Goal: Transaction & Acquisition: Purchase product/service

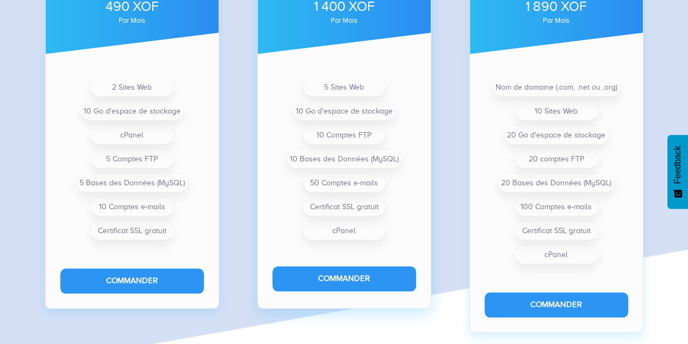
scroll to position [904, 0]
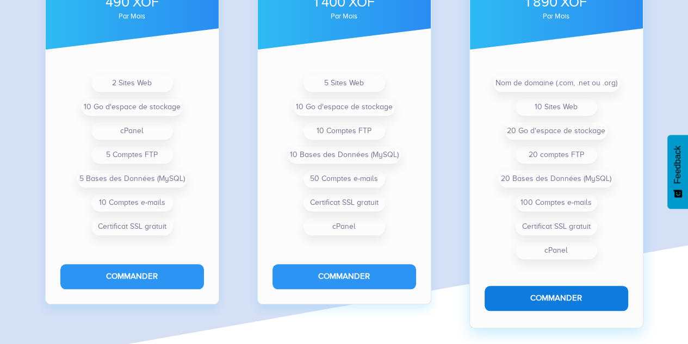
click at [531, 300] on button "Commander" at bounding box center [557, 298] width 144 height 24
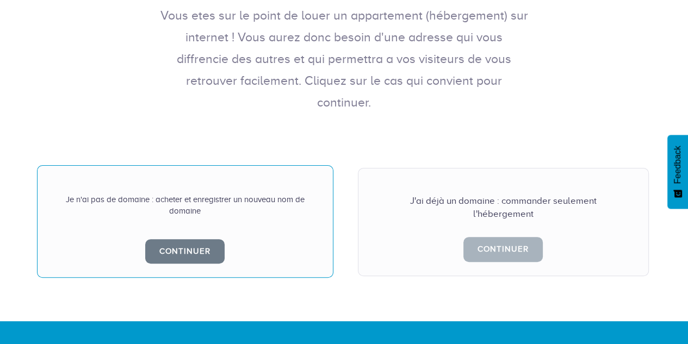
scroll to position [214, 0]
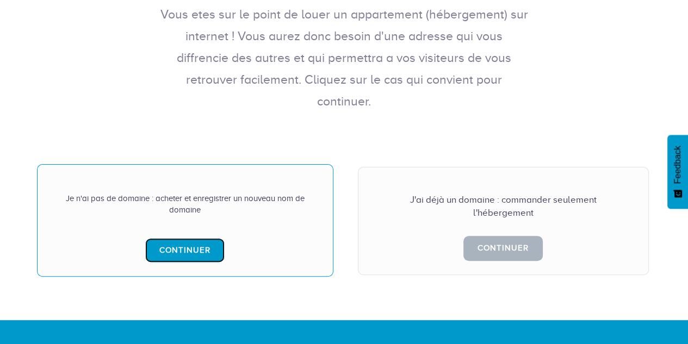
click at [190, 238] on link "Continuer" at bounding box center [184, 250] width 79 height 24
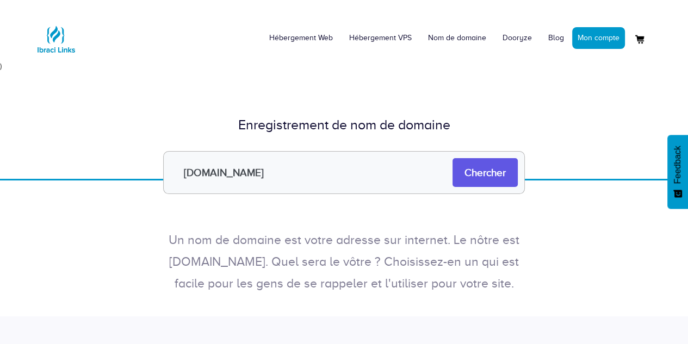
type input "[DOMAIN_NAME]"
click at [481, 185] on input "Chercher" at bounding box center [485, 172] width 65 height 29
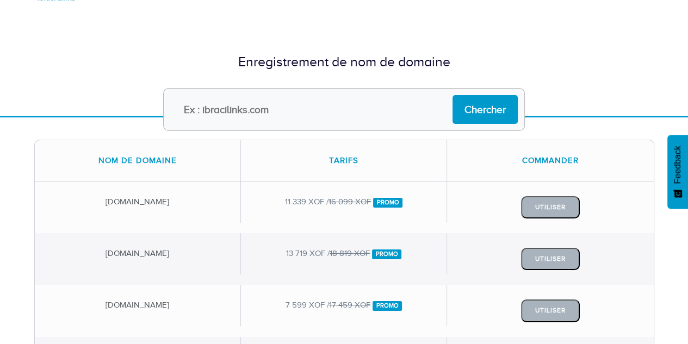
scroll to position [56, 0]
